Goal: Check status: Check status

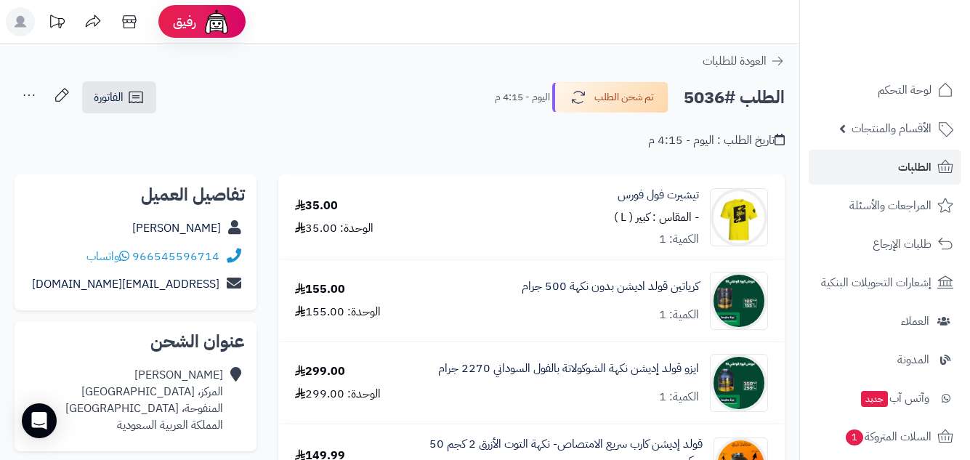
scroll to position [73, 0]
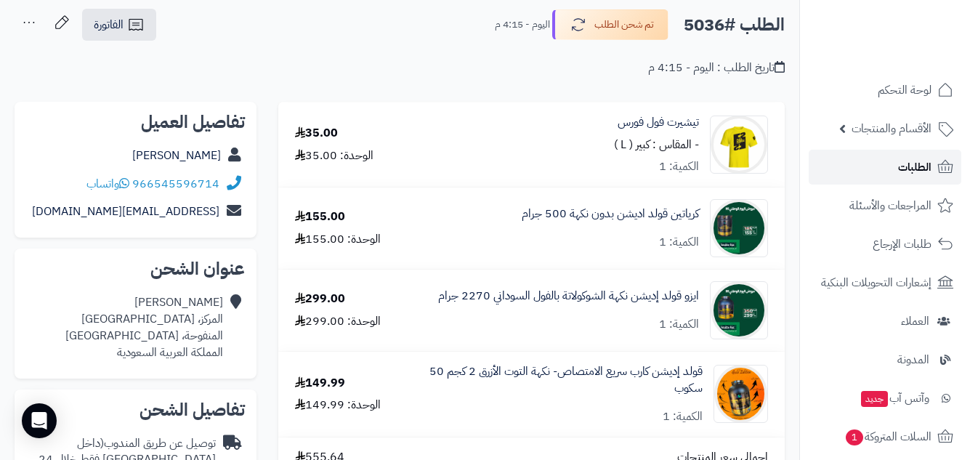
click at [913, 173] on span "الطلبات" at bounding box center [914, 167] width 33 height 20
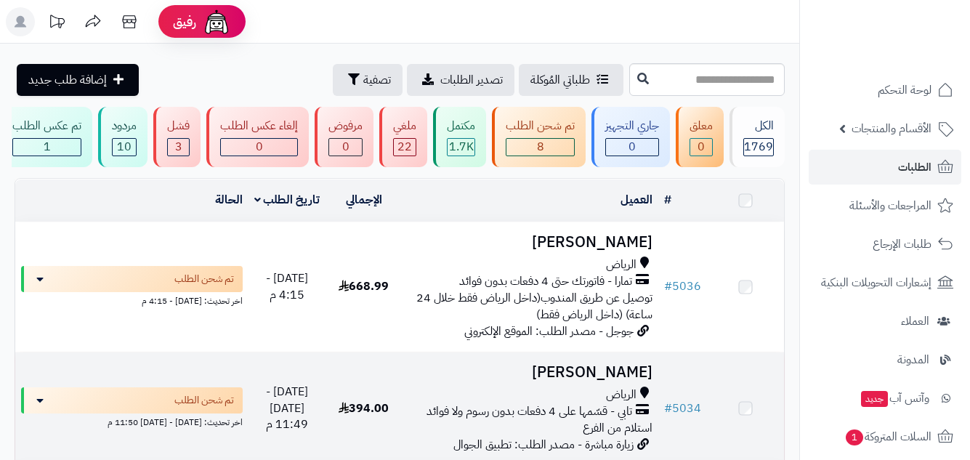
click at [526, 387] on div "الرياض تابي - قسّمها على 4 دفعات بدون رسوم ولا فوائد استلام من الفرع" at bounding box center [530, 412] width 244 height 50
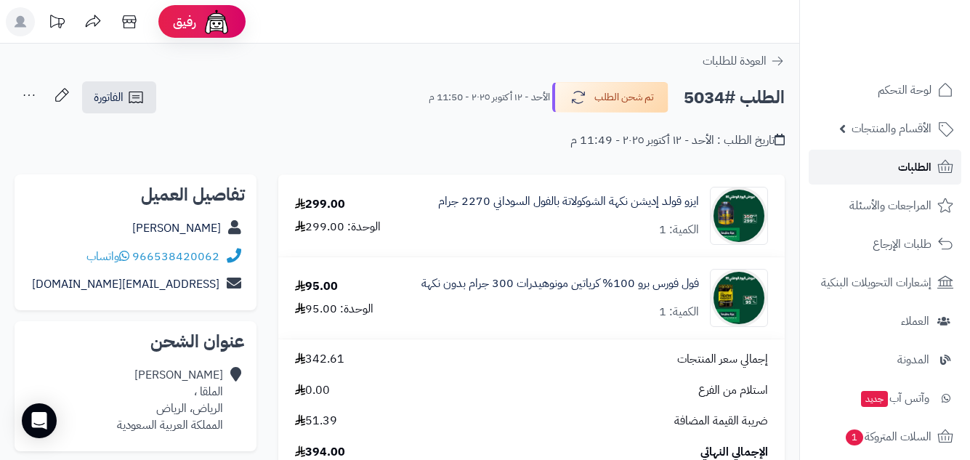
click at [905, 171] on span "الطلبات" at bounding box center [914, 167] width 33 height 20
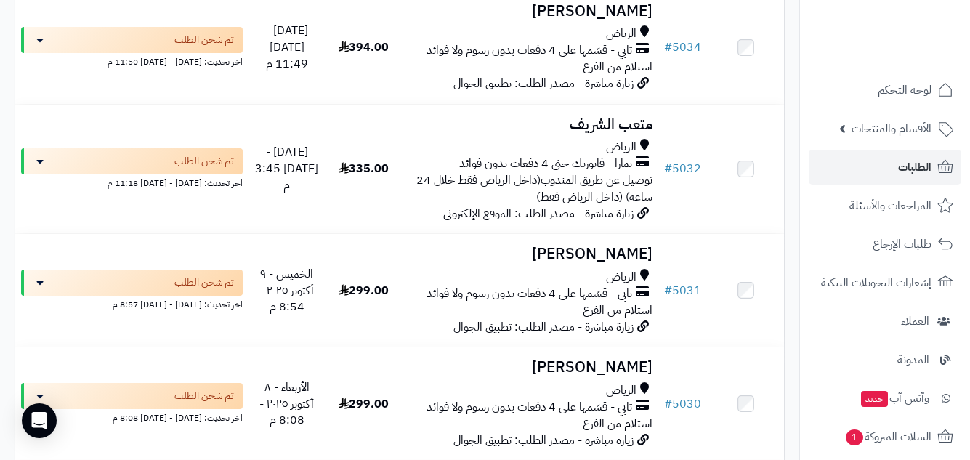
scroll to position [436, 0]
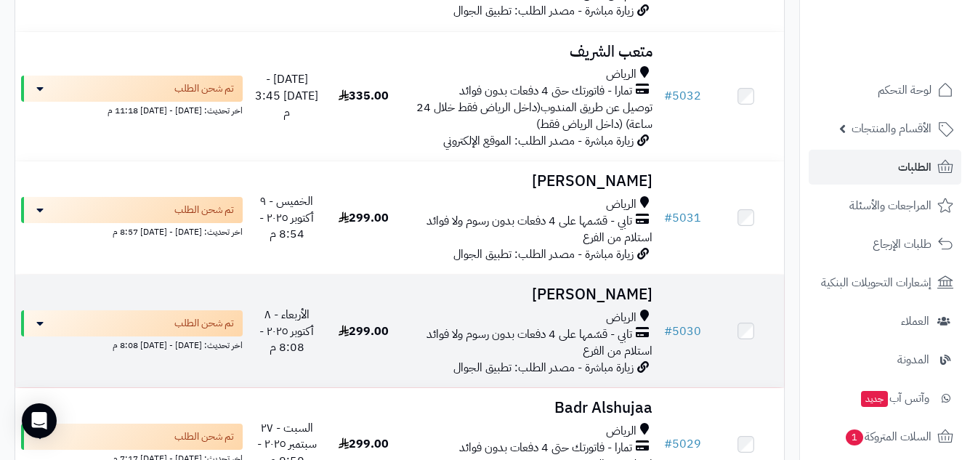
click at [588, 335] on span "تابي - قسّمها على 4 دفعات بدون رسوم ولا فوائد" at bounding box center [529, 334] width 206 height 17
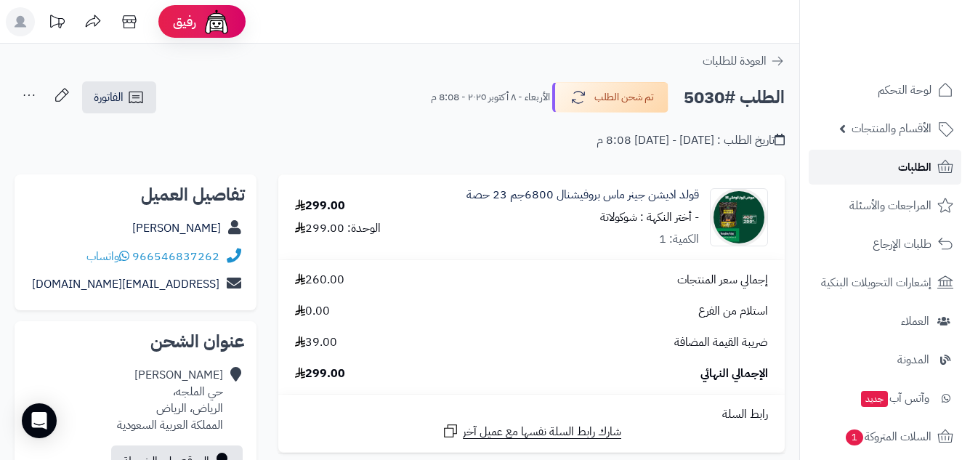
click at [907, 163] on span "الطلبات" at bounding box center [914, 167] width 33 height 20
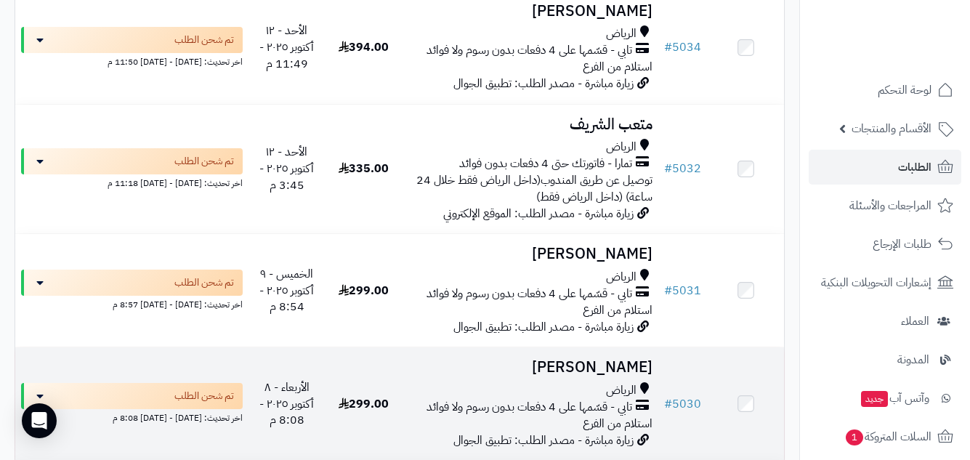
scroll to position [436, 0]
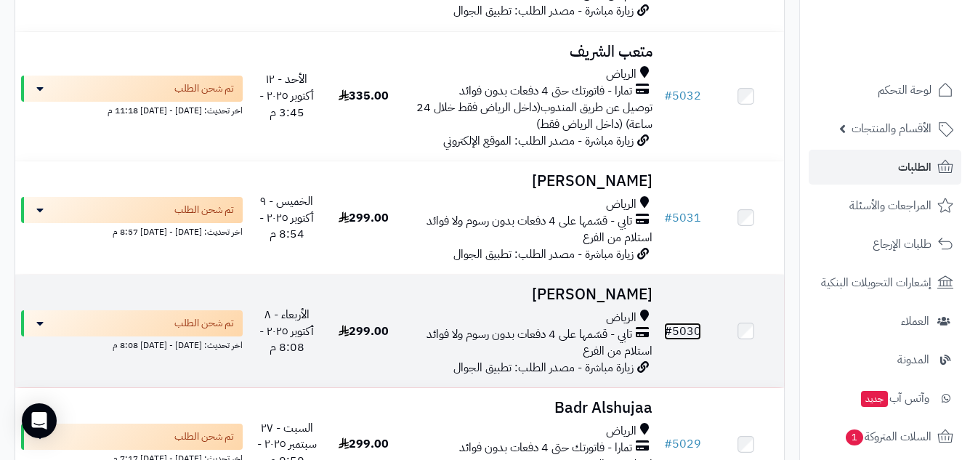
click at [700, 340] on link "# 5030" at bounding box center [682, 331] width 37 height 17
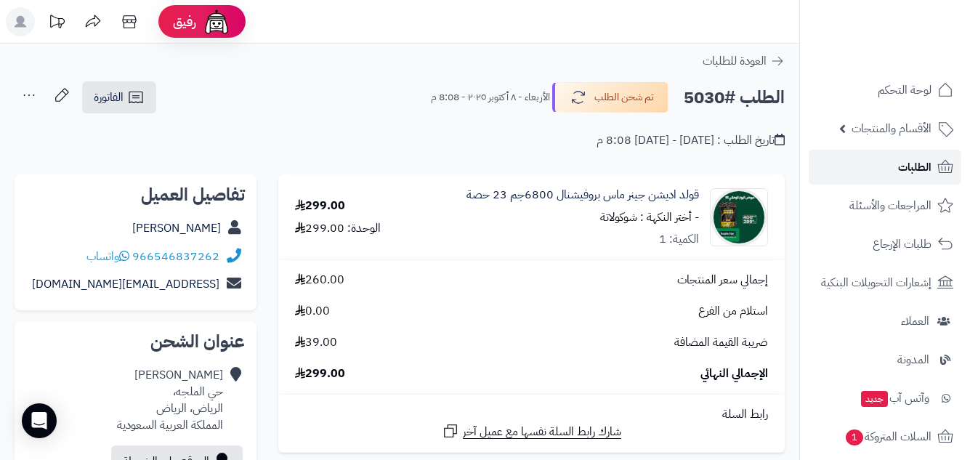
click at [909, 167] on span "الطلبات" at bounding box center [914, 167] width 33 height 20
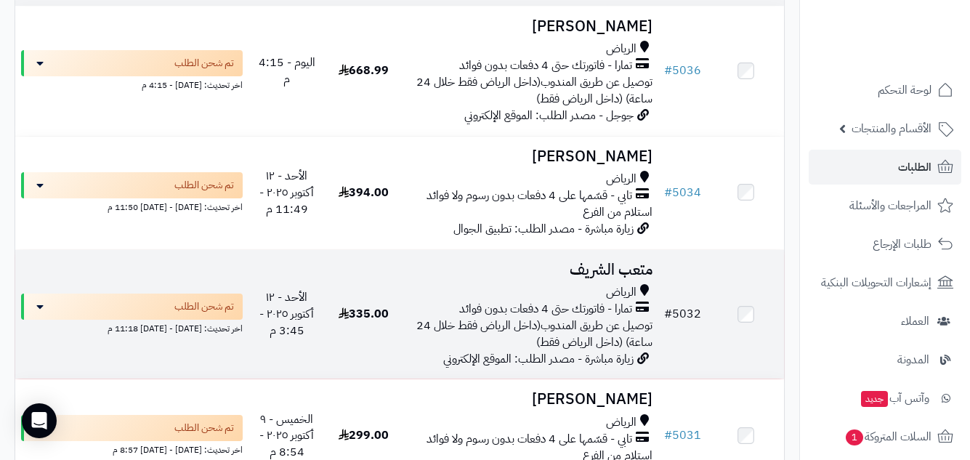
scroll to position [363, 0]
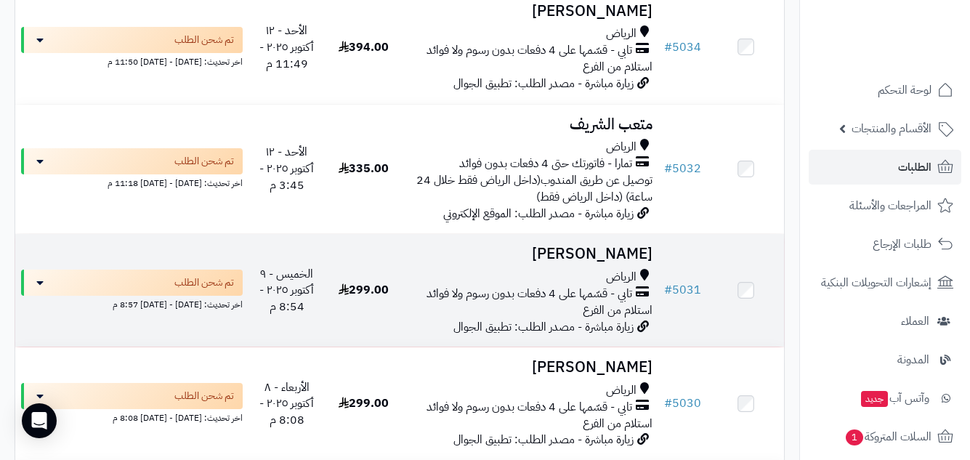
click at [591, 302] on span "تابي - قسّمها على 4 دفعات بدون رسوم ولا فوائد" at bounding box center [529, 294] width 206 height 17
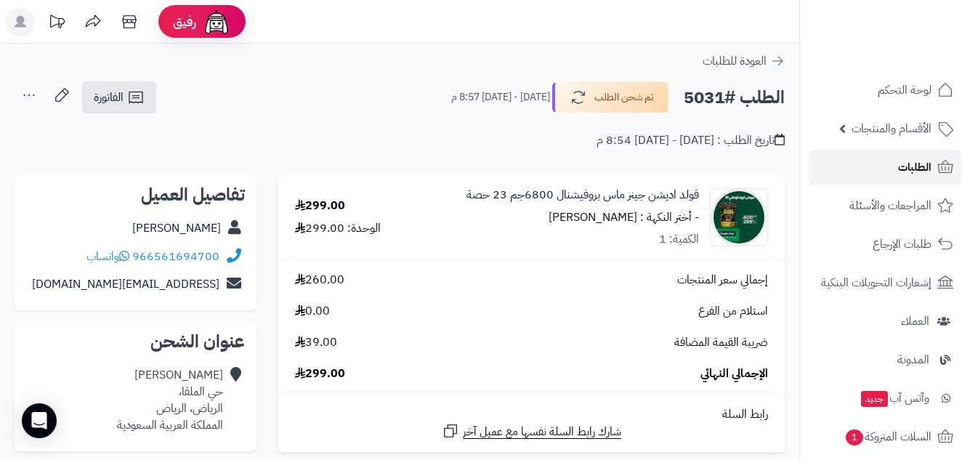
click at [913, 169] on span "الطلبات" at bounding box center [914, 167] width 33 height 20
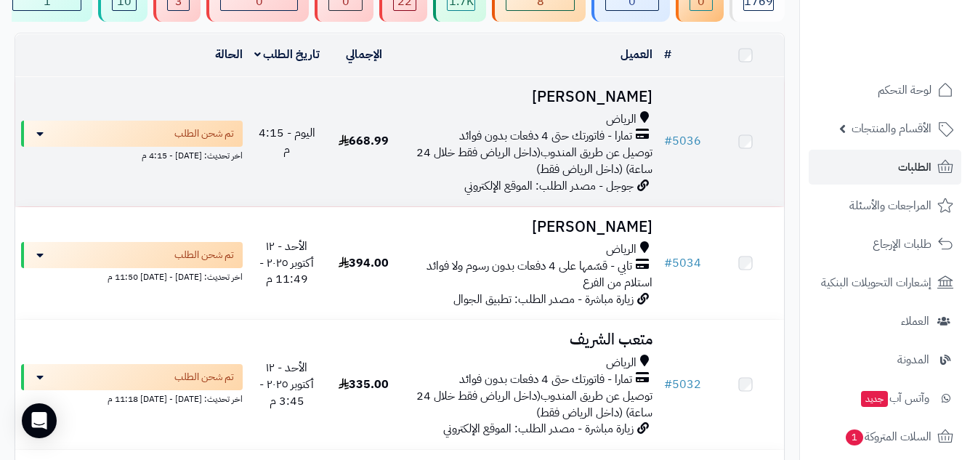
scroll to position [218, 0]
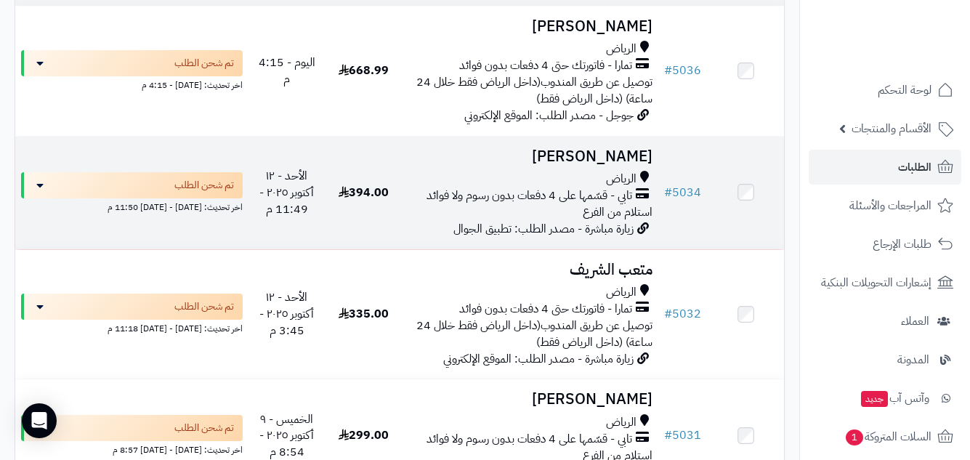
click at [594, 221] on span "استلام من الفرع" at bounding box center [618, 211] width 70 height 17
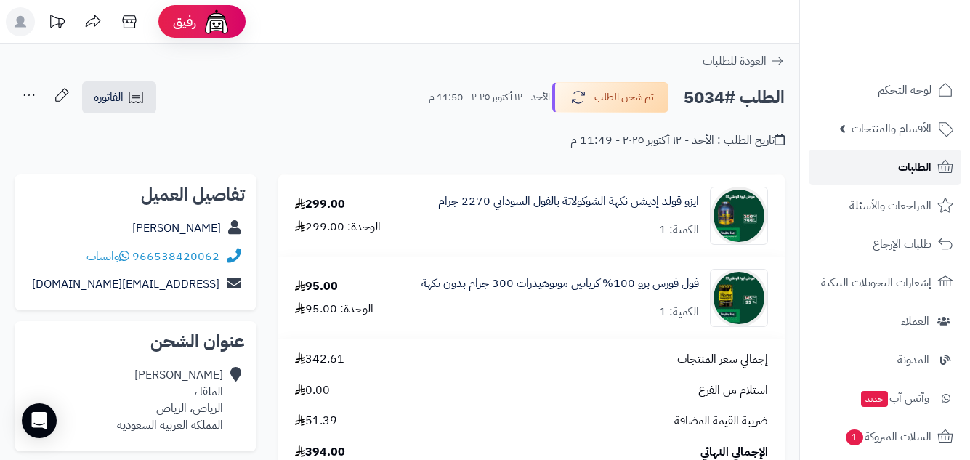
click at [897, 169] on link "الطلبات" at bounding box center [885, 167] width 153 height 35
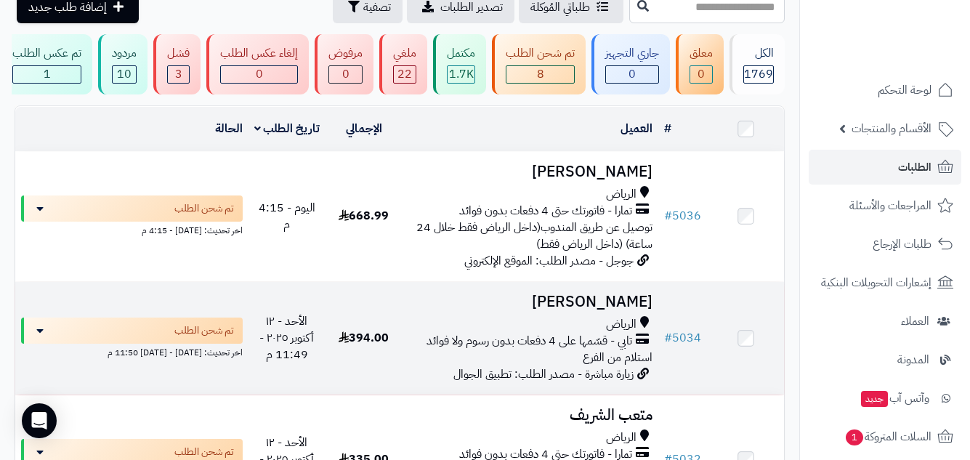
scroll to position [218, 0]
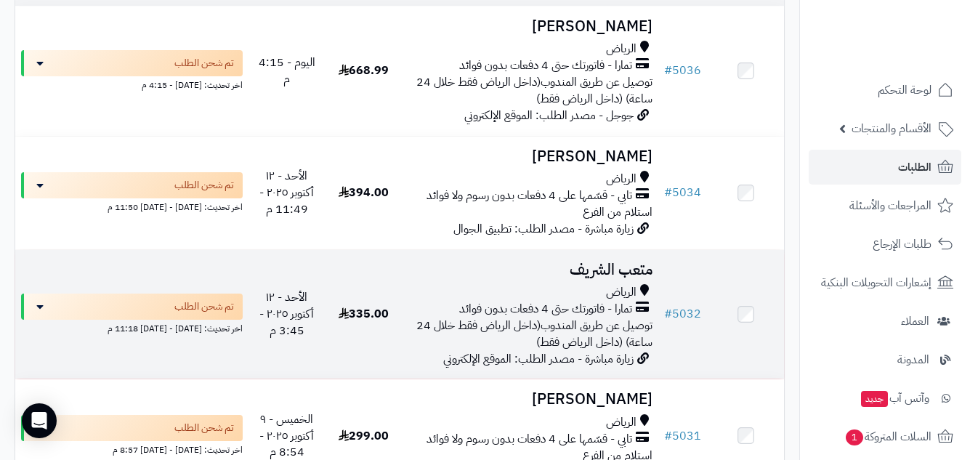
click at [572, 317] on span "تمارا - فاتورتك حتى 4 دفعات بدون فوائد" at bounding box center [545, 309] width 173 height 17
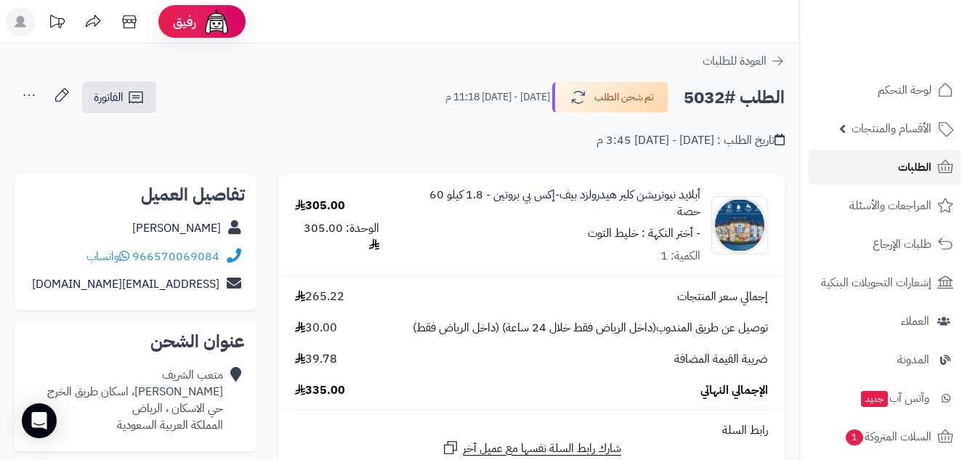
click at [907, 166] on span "الطلبات" at bounding box center [914, 167] width 33 height 20
